Goal: Task Accomplishment & Management: Manage account settings

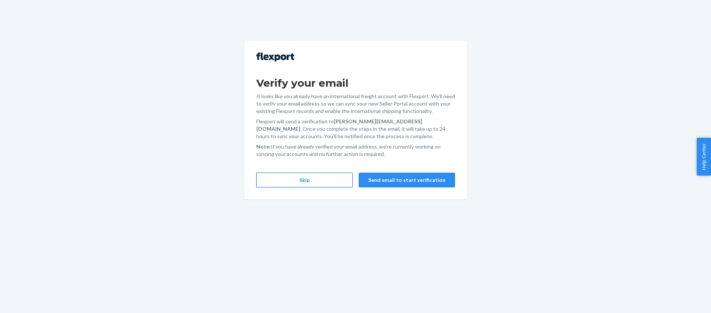
click at [314, 181] on button "Skip" at bounding box center [304, 180] width 96 height 15
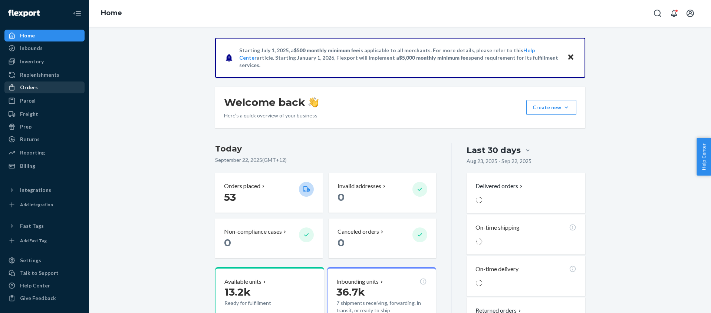
click at [28, 87] on div "Orders" at bounding box center [29, 87] width 18 height 7
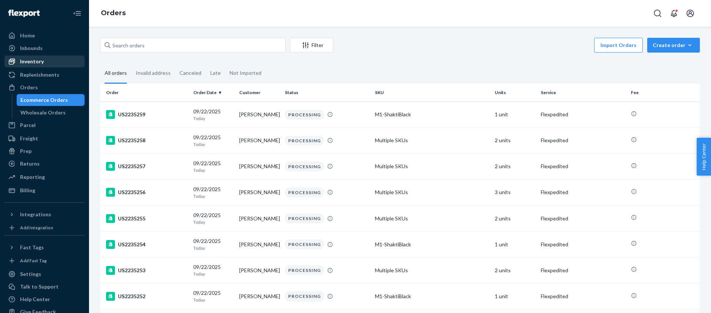
click at [28, 58] on div "Inventory" at bounding box center [32, 61] width 24 height 7
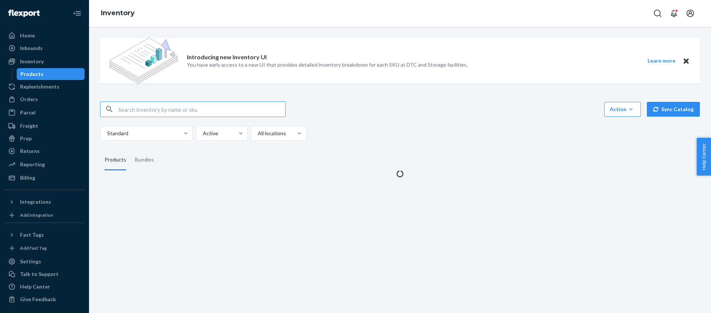
scroll to position [1, 0]
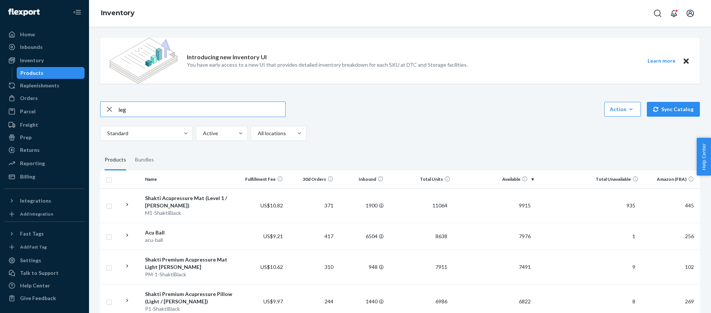
type input "leg"
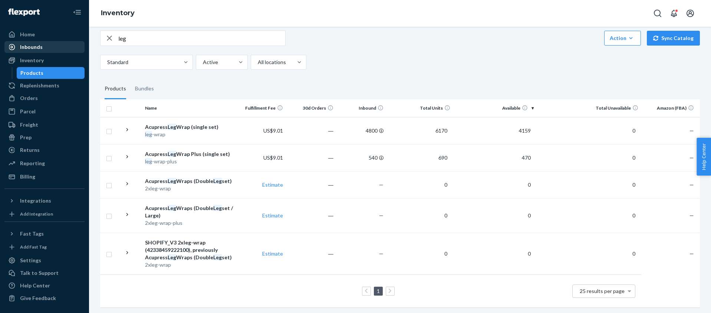
scroll to position [70, 0]
click at [34, 45] on div "Inbounds" at bounding box center [31, 46] width 23 height 7
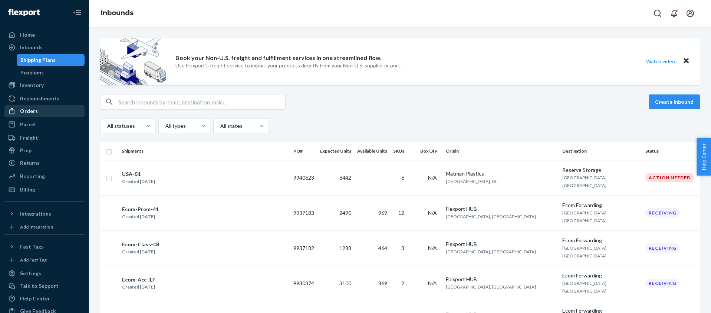
scroll to position [1, 0]
click at [31, 106] on div "Orders" at bounding box center [44, 110] width 79 height 10
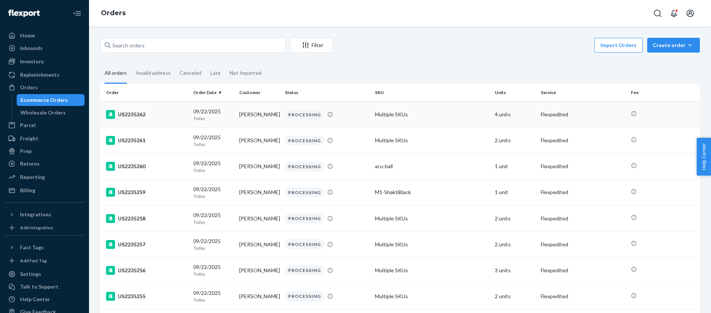
click at [146, 117] on div "US2235262" at bounding box center [146, 114] width 81 height 9
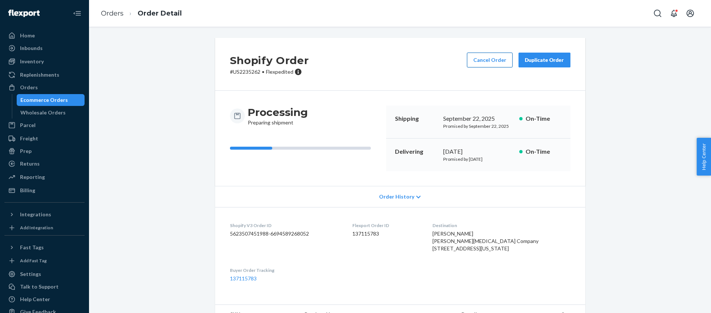
click at [486, 61] on button "Cancel Order" at bounding box center [490, 60] width 46 height 15
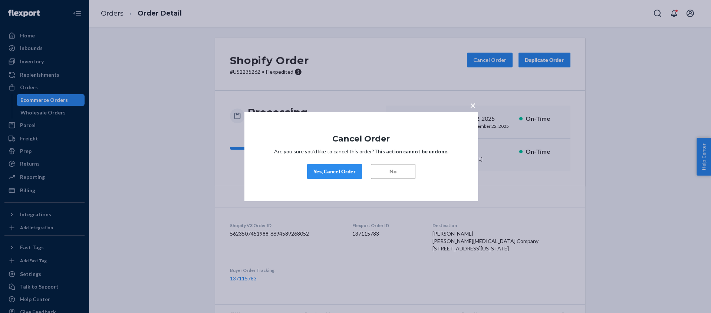
click at [328, 169] on div "Yes, Cancel Order" at bounding box center [334, 171] width 42 height 7
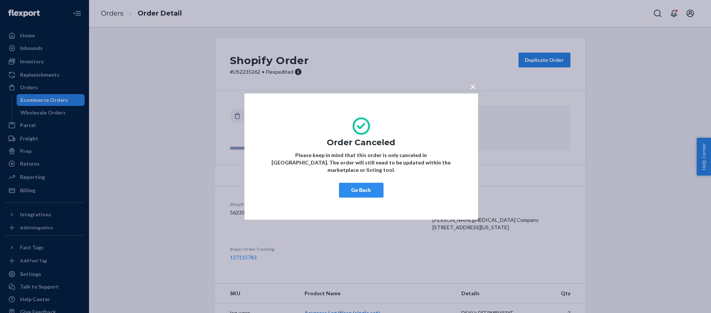
click at [376, 189] on button "Go Back" at bounding box center [361, 190] width 44 height 15
